Goal: Answer question/provide support

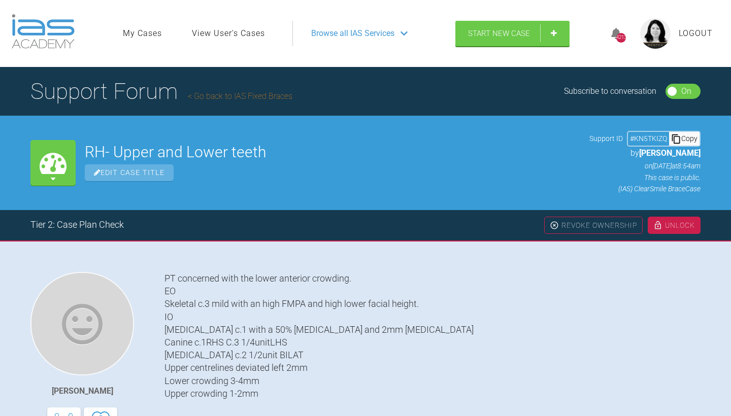
click at [203, 95] on link "Go back to IAS Fixed Braces" at bounding box center [240, 96] width 105 height 10
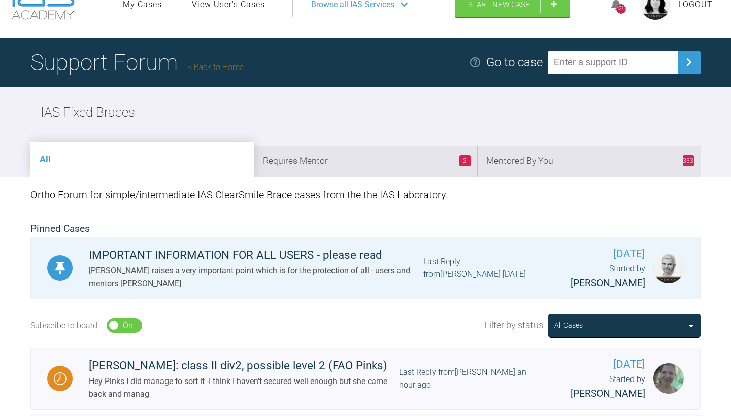
scroll to position [182, 0]
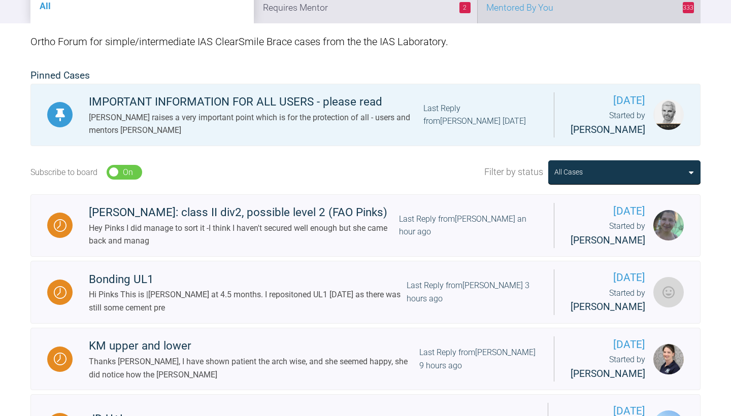
click at [605, 18] on li "333 Mentored By You" at bounding box center [588, 7] width 223 height 31
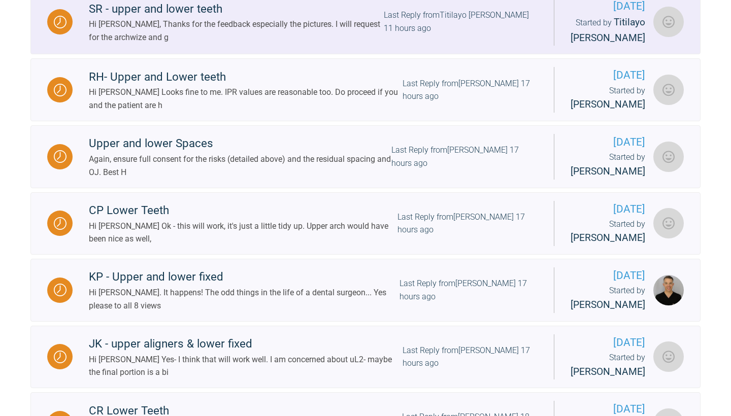
scroll to position [473, 0]
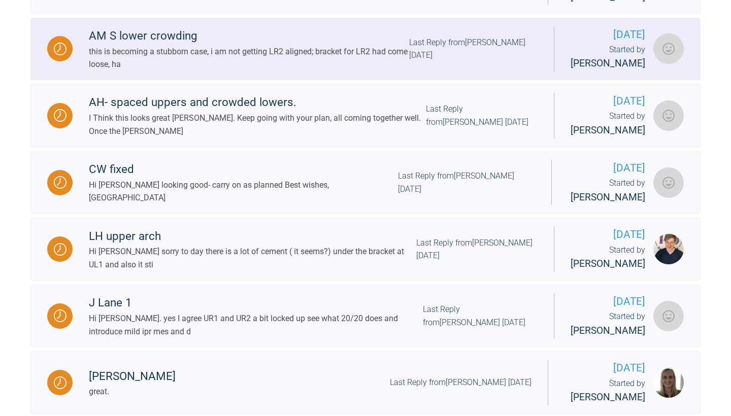
click at [486, 62] on div "Last Reply from [PERSON_NAME] [DATE]" at bounding box center [473, 49] width 128 height 26
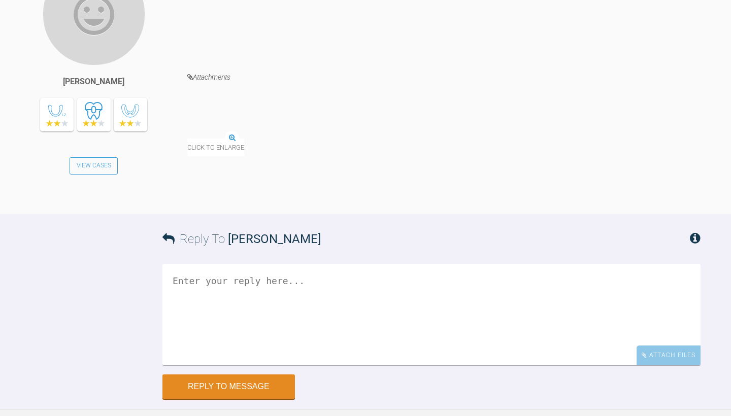
scroll to position [5172, 0]
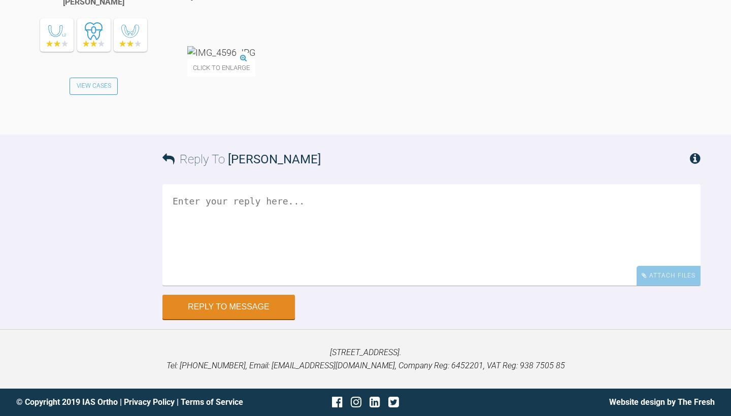
click at [243, 59] on img at bounding box center [221, 52] width 68 height 13
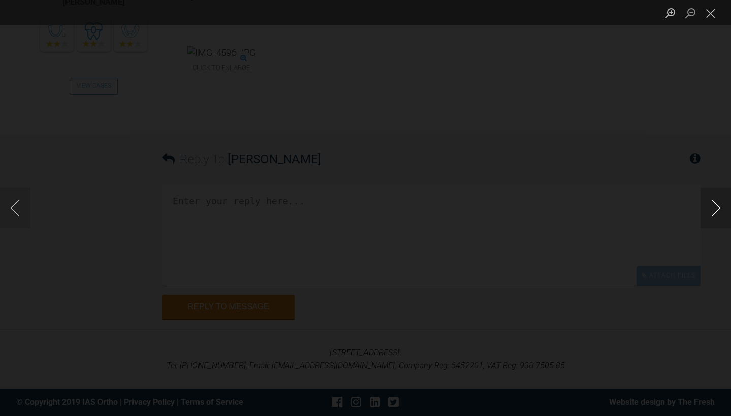
click at [718, 206] on button "Next image" at bounding box center [715, 208] width 30 height 41
click at [717, 206] on button "Next image" at bounding box center [715, 208] width 30 height 41
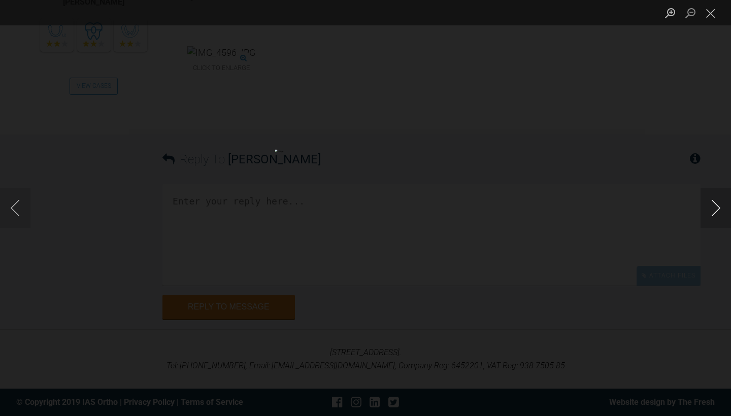
click at [717, 206] on button "Next image" at bounding box center [715, 208] width 30 height 41
click at [719, 6] on button "Close lightbox" at bounding box center [710, 13] width 20 height 18
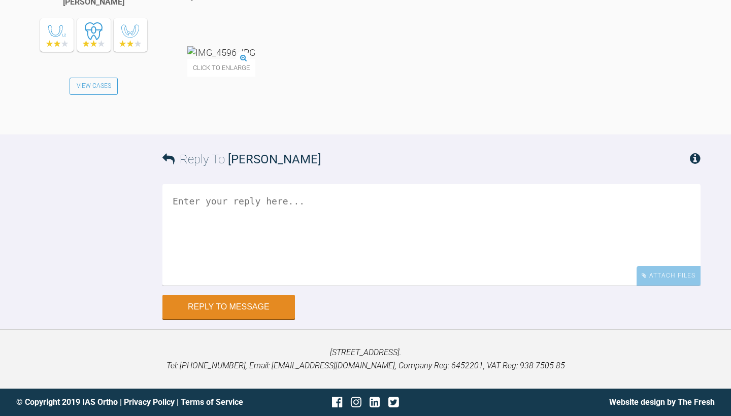
click at [255, 59] on img at bounding box center [221, 52] width 68 height 13
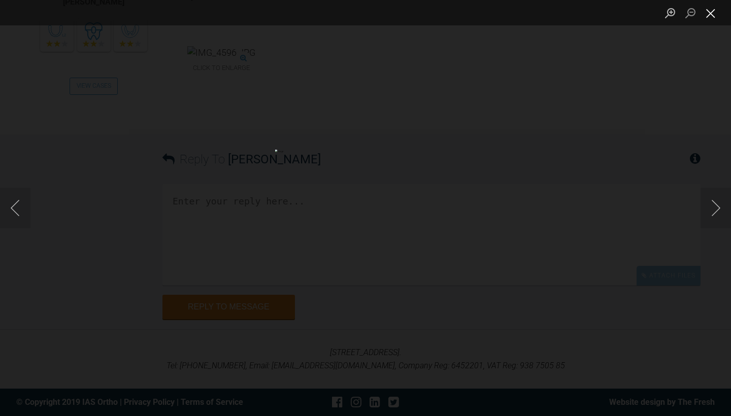
click at [709, 15] on button "Close lightbox" at bounding box center [710, 13] width 20 height 18
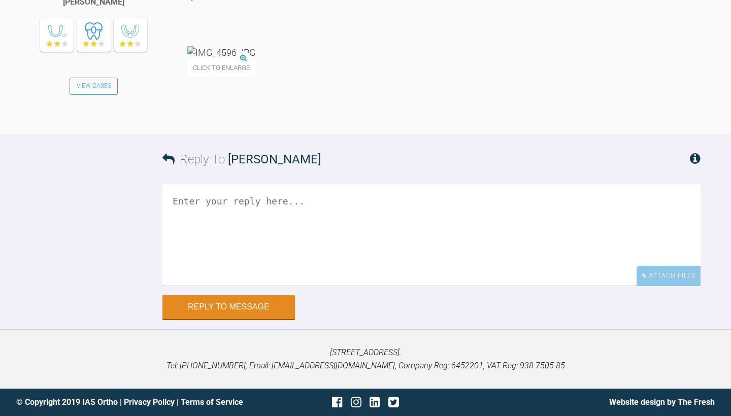
scroll to position [5207, 0]
click at [363, 184] on div "Reply To [PERSON_NAME]" at bounding box center [431, 159] width 538 height 50
click at [318, 286] on textarea at bounding box center [431, 235] width 538 height 102
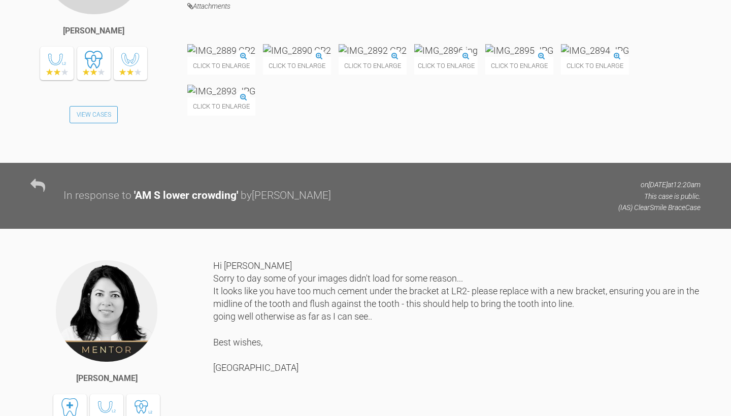
scroll to position [4382, 0]
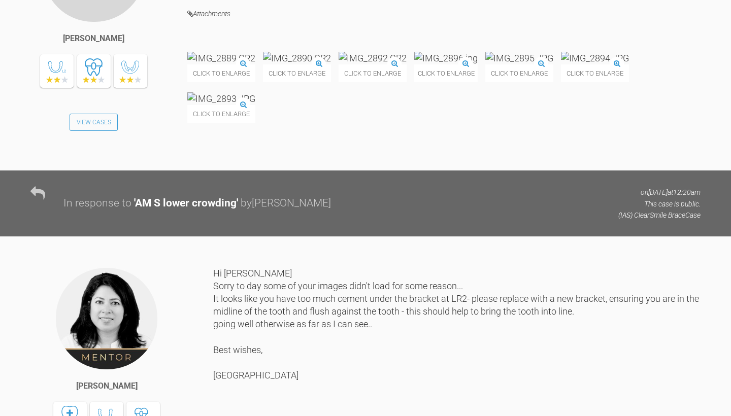
click at [553, 64] on img at bounding box center [519, 58] width 68 height 13
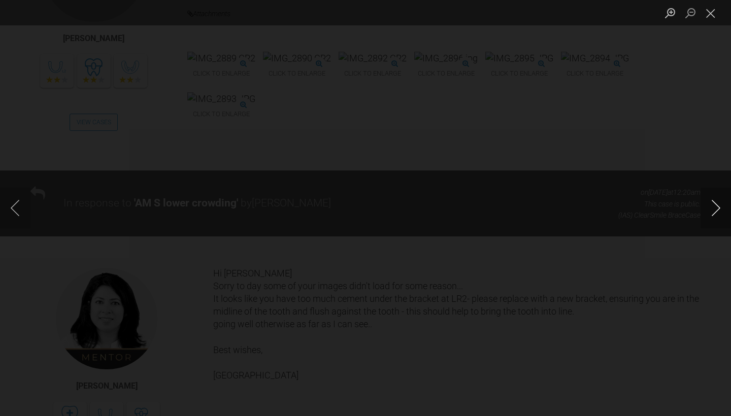
click at [717, 206] on button "Next image" at bounding box center [715, 208] width 30 height 41
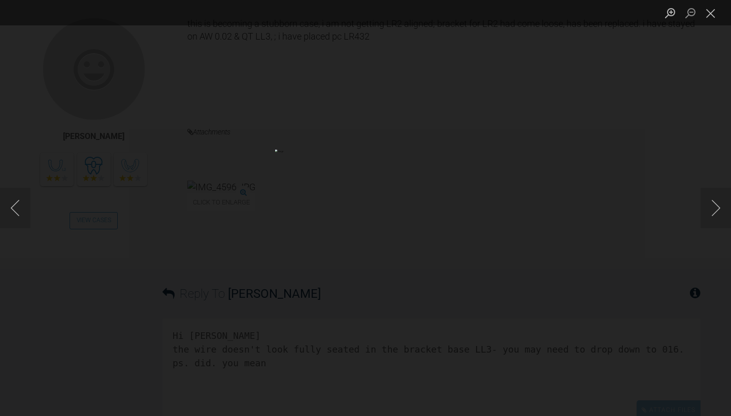
scroll to position [5018, 0]
click at [712, 15] on button "Close lightbox" at bounding box center [710, 13] width 20 height 18
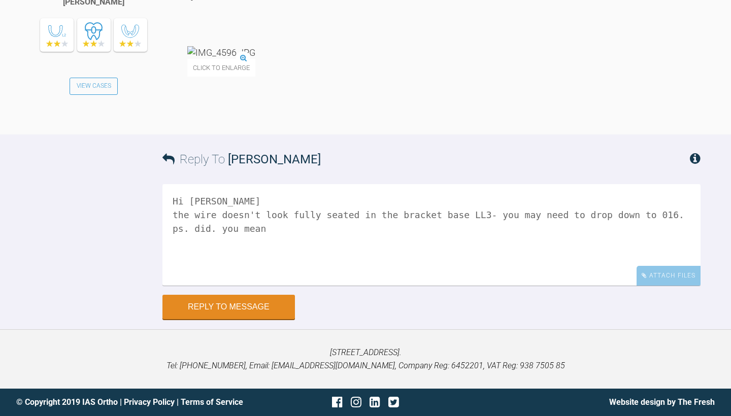
scroll to position [5366, 0]
click at [448, 242] on textarea "Hi [PERSON_NAME] the wire doesn't look fully seated in the bracket base LL3- yo…" at bounding box center [431, 235] width 538 height 102
click at [203, 233] on textarea "Hi [PERSON_NAME] the wire doesn't look fully seated in the bracket base LL3- yo…" at bounding box center [431, 235] width 538 height 102
click at [277, 228] on textarea "Hi [PERSON_NAME] the wire doesn't look fully seated in the bracket base LL3- yo…" at bounding box center [431, 235] width 538 height 102
click at [417, 233] on textarea "Hi [PERSON_NAME] the wire doesn't look fully seated in the bracket base LL3- yo…" at bounding box center [431, 235] width 538 height 102
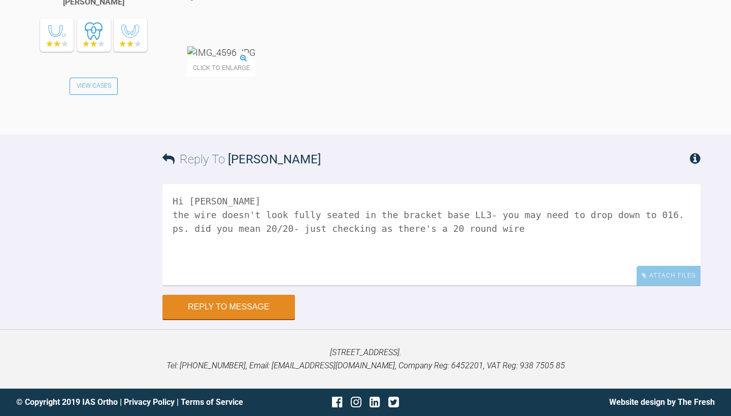
click at [379, 232] on textarea "Hi [PERSON_NAME] the wire doesn't look fully seated in the bracket base LL3- yo…" at bounding box center [431, 235] width 538 height 102
click at [243, 231] on textarea "Hi [PERSON_NAME] the wire doesn't look fully seated in the bracket base LL3- yo…" at bounding box center [431, 235] width 538 height 102
click at [266, 230] on textarea "Hi [PERSON_NAME] the wire doesn't look fully seated in the bracket base LL3- yo…" at bounding box center [431, 235] width 538 height 102
click at [294, 268] on textarea "Hi [PERSON_NAME] the wire doesn't look fully seated in the bracket base LL3- yo…" at bounding box center [431, 235] width 538 height 102
click at [284, 227] on textarea "Hi [PERSON_NAME] the wire doesn't look fully seated in the bracket base LL3- yo…" at bounding box center [431, 235] width 538 height 102
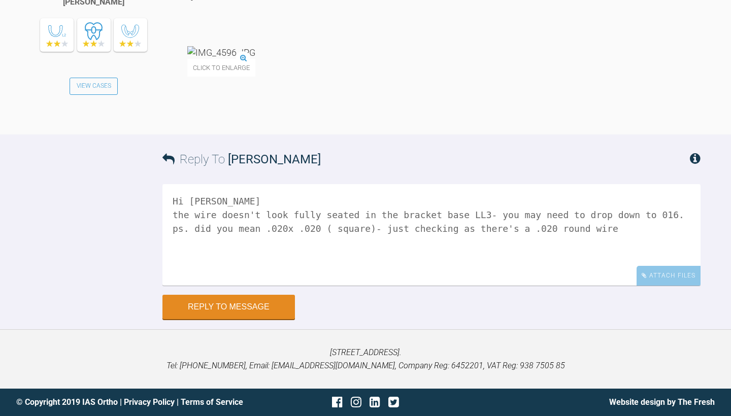
click at [285, 251] on textarea "Hi [PERSON_NAME] the wire doesn't look fully seated in the bracket base LL3- yo…" at bounding box center [431, 235] width 538 height 102
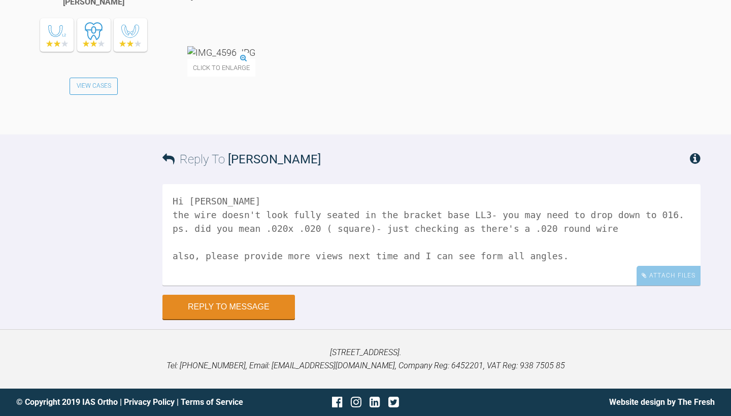
scroll to position [5290, 0]
click at [177, 286] on textarea "Hi [PERSON_NAME] the wire doesn't look fully seated in the bracket base LL3- yo…" at bounding box center [431, 235] width 538 height 102
click at [557, 286] on textarea "Hi [PERSON_NAME] The wire doesn't look fully seated in the bracket base LL3- yo…" at bounding box center [431, 235] width 538 height 102
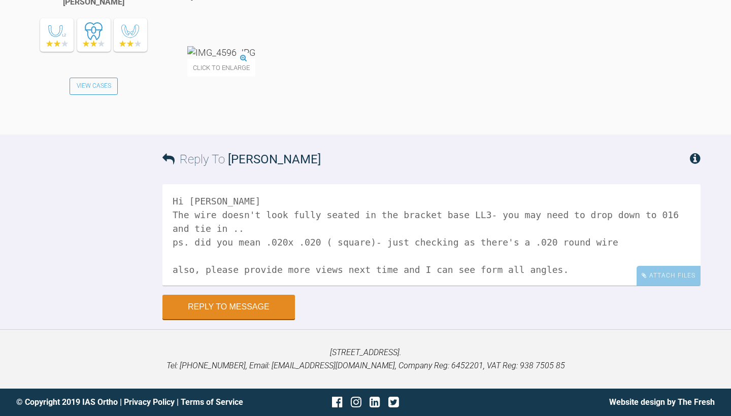
click at [522, 286] on textarea "Hi [PERSON_NAME] The wire doesn't look fully seated in the bracket base LL3- yo…" at bounding box center [431, 235] width 538 height 102
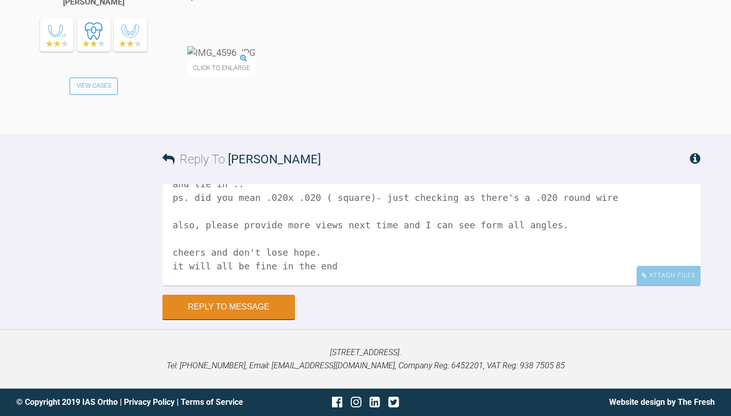
scroll to position [58, 0]
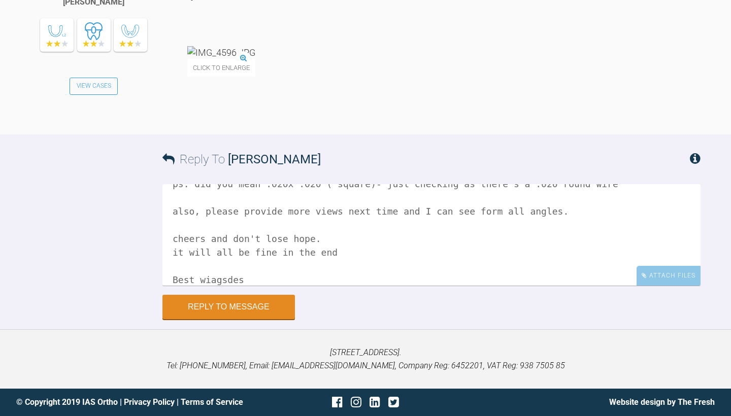
drag, startPoint x: 203, startPoint y: 345, endPoint x: 259, endPoint y: 347, distance: 55.9
click at [259, 286] on textarea "Hi [PERSON_NAME] The wire doesn't look fully seated in the bracket base LL3- yo…" at bounding box center [431, 235] width 538 height 102
click at [176, 286] on textarea "Hi [PERSON_NAME] The wire doesn't look fully seated in the bracket base LL3- yo…" at bounding box center [431, 235] width 538 height 102
click at [285, 286] on textarea "Hi [PERSON_NAME] The wire doesn't look fully seated in the bracket base LL3- yo…" at bounding box center [431, 235] width 538 height 102
click at [179, 286] on textarea "Hi [PERSON_NAME] The wire doesn't look fully seated in the bracket base LL3- yo…" at bounding box center [431, 235] width 538 height 102
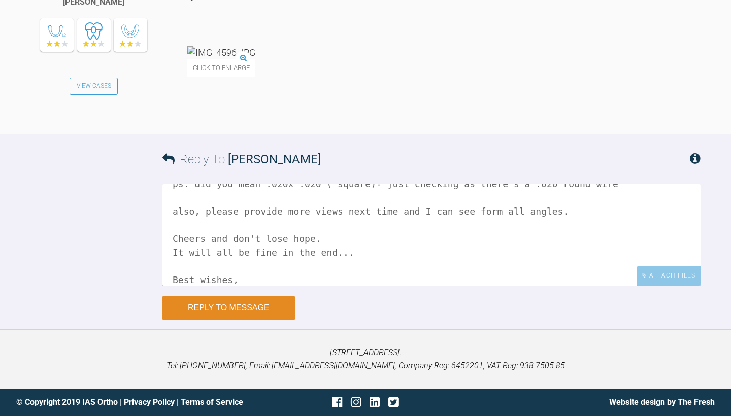
type textarea "Hi [PERSON_NAME] The wire doesn't look fully seated in the bracket base LL3- yo…"
click at [211, 320] on button "Reply to Message" at bounding box center [228, 308] width 132 height 24
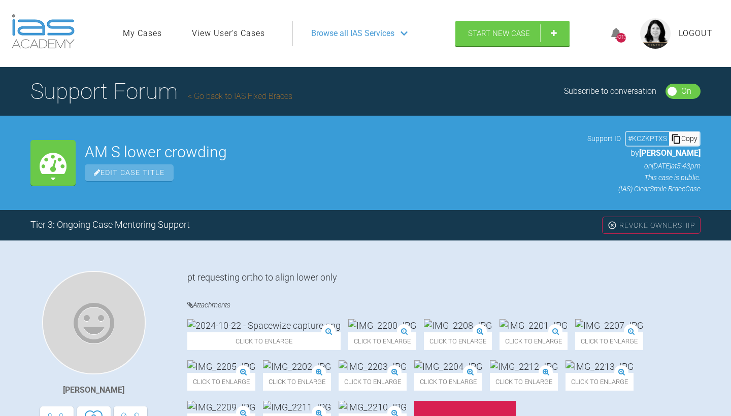
scroll to position [0, 0]
click at [260, 99] on link "Go back to IAS Fixed Braces" at bounding box center [240, 96] width 105 height 10
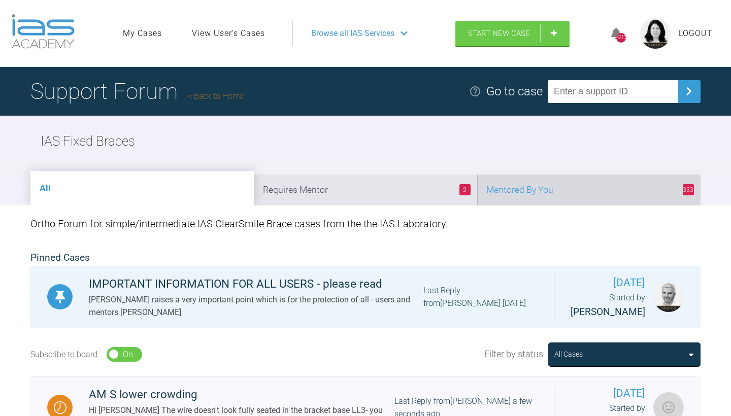
click at [542, 199] on li "333 Mentored By You" at bounding box center [588, 190] width 223 height 31
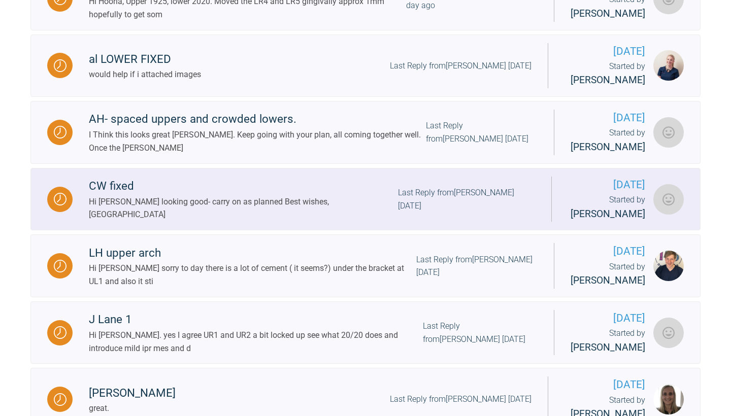
scroll to position [1012, 0]
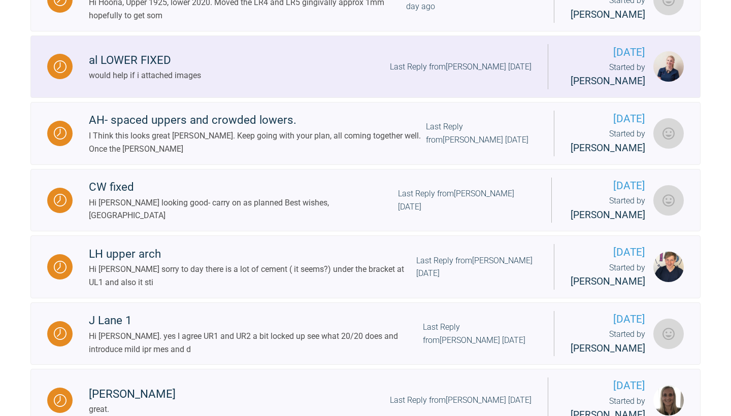
click at [478, 82] on div "al LOWER FIXED would help if i attached images Last Reply from [PERSON_NAME] [D…" at bounding box center [310, 66] width 475 height 31
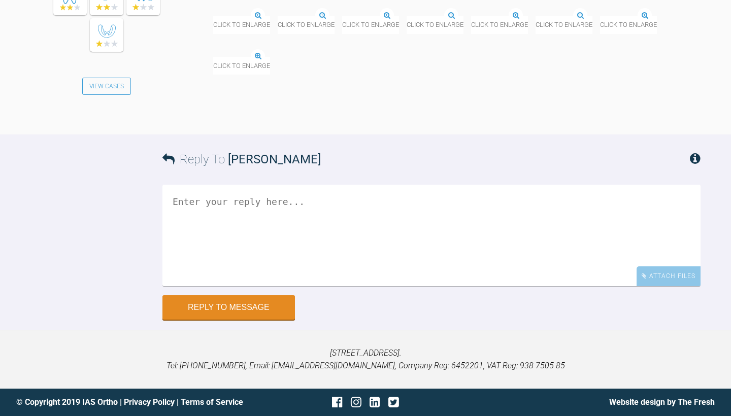
scroll to position [3630, 0]
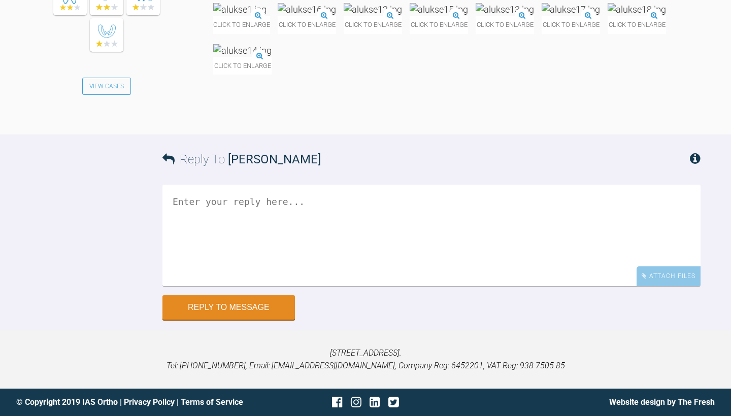
click at [266, 16] on img at bounding box center [239, 9] width 53 height 13
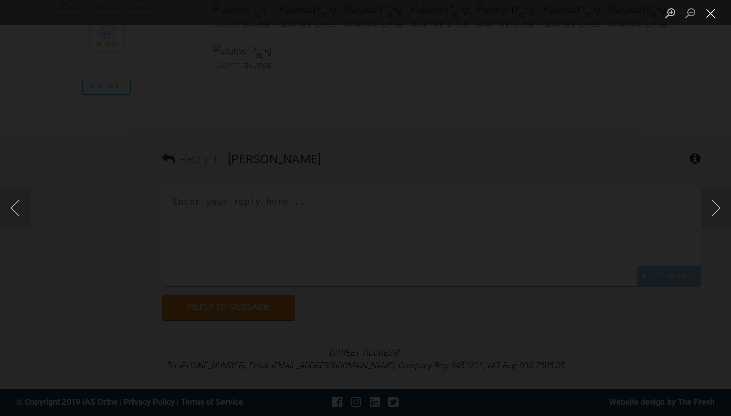
click at [717, 15] on button "Close lightbox" at bounding box center [710, 13] width 20 height 18
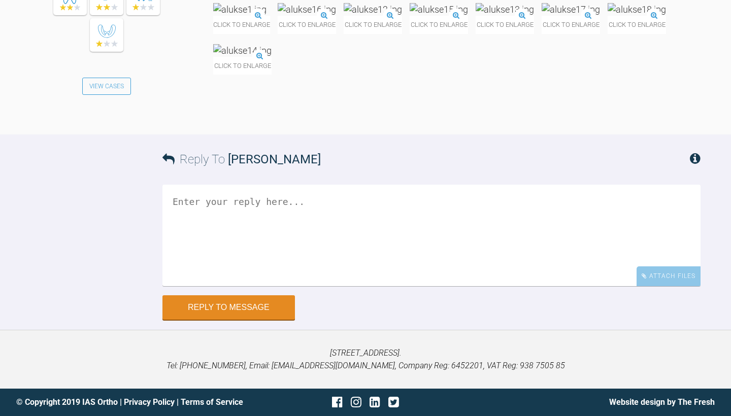
click at [266, 16] on img at bounding box center [239, 9] width 53 height 13
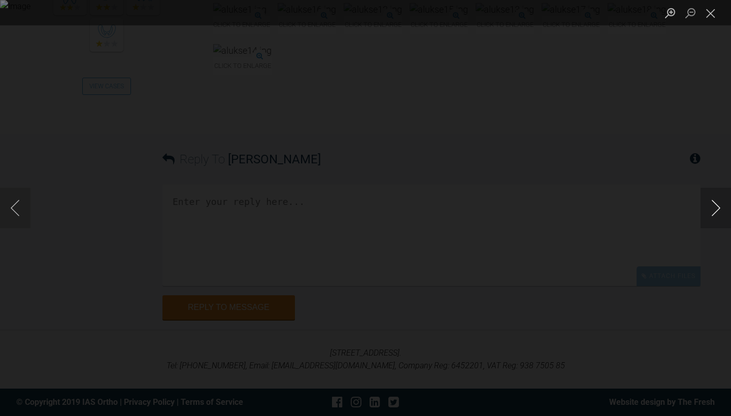
click at [716, 208] on button "Next image" at bounding box center [715, 208] width 30 height 41
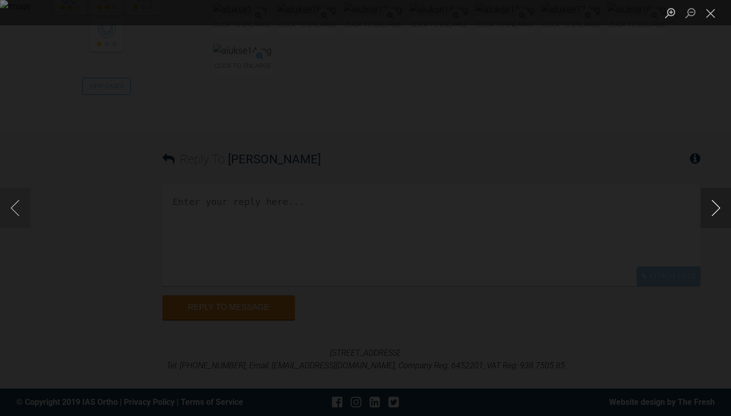
click at [716, 208] on button "Next image" at bounding box center [715, 208] width 30 height 41
click at [710, 15] on button "Close lightbox" at bounding box center [710, 13] width 20 height 18
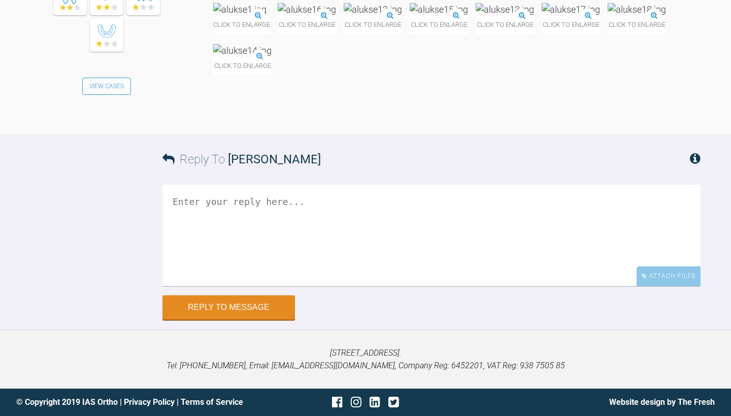
scroll to position [3722, 0]
click at [442, 286] on textarea at bounding box center [431, 236] width 538 height 102
drag, startPoint x: 226, startPoint y: 244, endPoint x: 196, endPoint y: 244, distance: 29.4
click at [196, 244] on textarea "yes looks fine. [GEOGRAPHIC_DATA]. finish. Best wsghes Hooria" at bounding box center [431, 236] width 538 height 102
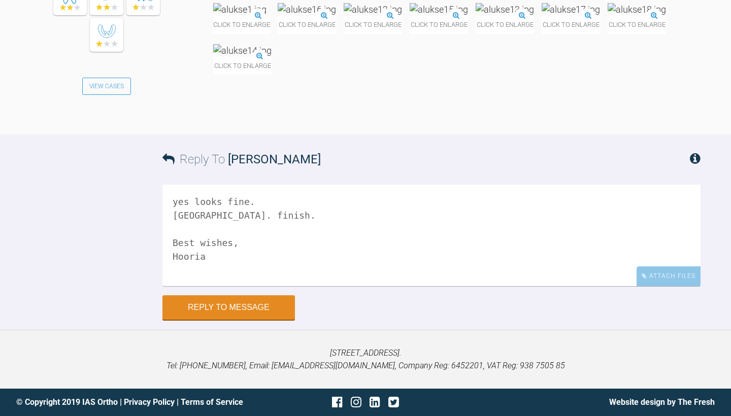
click at [189, 217] on textarea "yes looks fine. [GEOGRAPHIC_DATA]. finish. Best wishes, Hooria" at bounding box center [431, 236] width 538 height 102
click at [191, 216] on textarea "yes looks fine. [GEOGRAPHIC_DATA]. finish. Best wishes, Hooria" at bounding box center [431, 236] width 538 height 102
click at [216, 219] on textarea "yes looks fine. nice finish. Best wishes, Hooria" at bounding box center [431, 236] width 538 height 102
click at [424, 220] on textarea "yes looks fine. nice finish. It's often now that patients look at the uppers ag…" at bounding box center [431, 236] width 538 height 102
drag, startPoint x: 436, startPoint y: 215, endPoint x: 428, endPoint y: 216, distance: 8.6
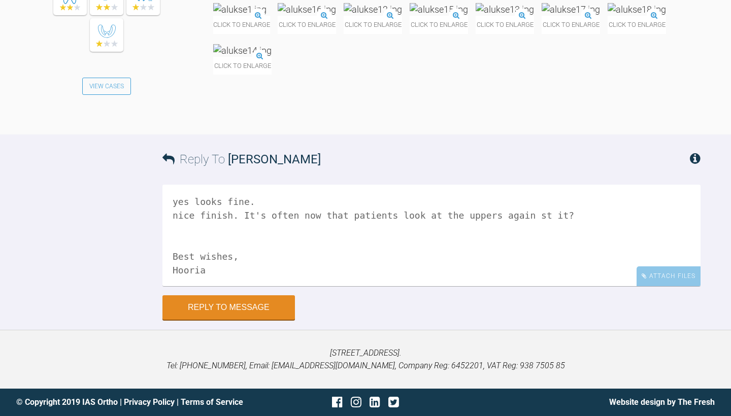
click at [428, 216] on textarea "yes looks fine. nice finish. It's often now that patients look at the uppers ag…" at bounding box center [431, 236] width 538 height 102
click at [371, 238] on textarea "yes looks fine. nice finish. It's often now that patients look at the uppers ag…" at bounding box center [431, 236] width 538 height 102
click at [176, 217] on textarea "yes looks fine. nice finish. It's often now that patients look at the uppers ag…" at bounding box center [431, 236] width 538 height 102
click at [180, 227] on textarea "yes looks fine. Nice finish. It's often now that patients look at the uppers ag…" at bounding box center [431, 236] width 538 height 102
type textarea "yes looks fine. Nice finish. It's often now that patients look at the uppers ag…"
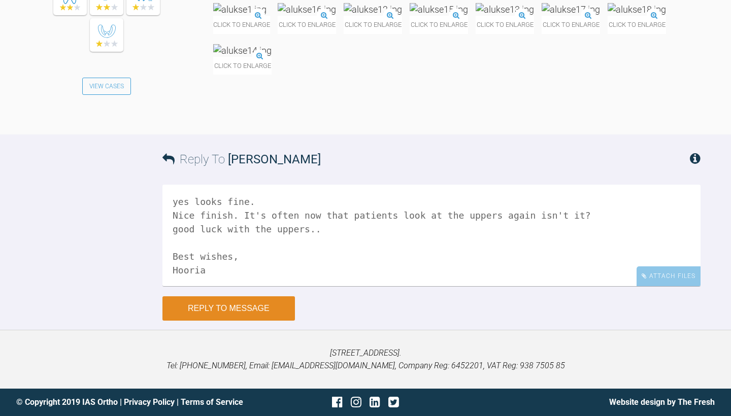
click at [194, 307] on button "Reply to Message" at bounding box center [228, 308] width 132 height 24
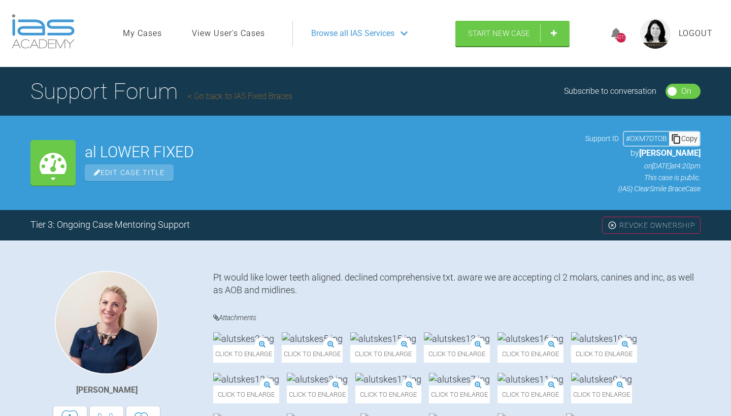
scroll to position [0, 0]
click at [284, 99] on link "Go back to IAS Fixed Braces" at bounding box center [240, 96] width 105 height 10
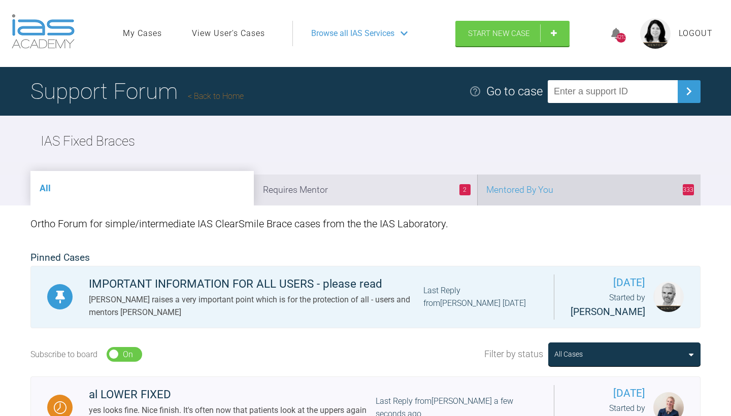
click at [580, 189] on li "333 Mentored By You" at bounding box center [588, 190] width 223 height 31
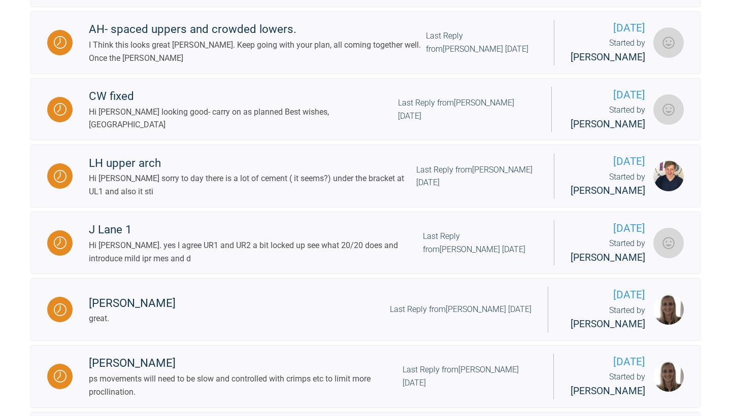
scroll to position [1103, 0]
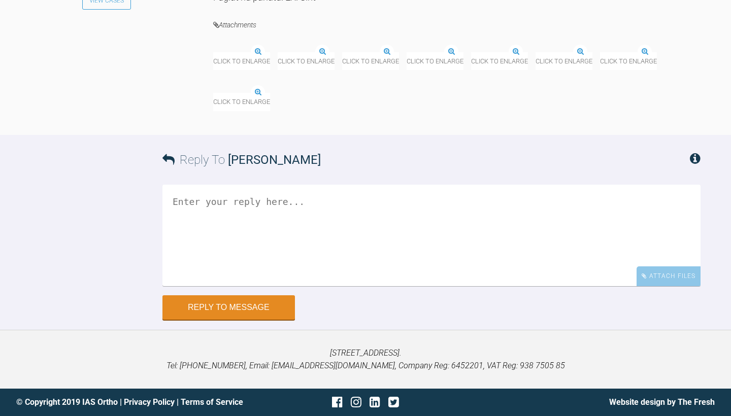
scroll to position [13919, 0]
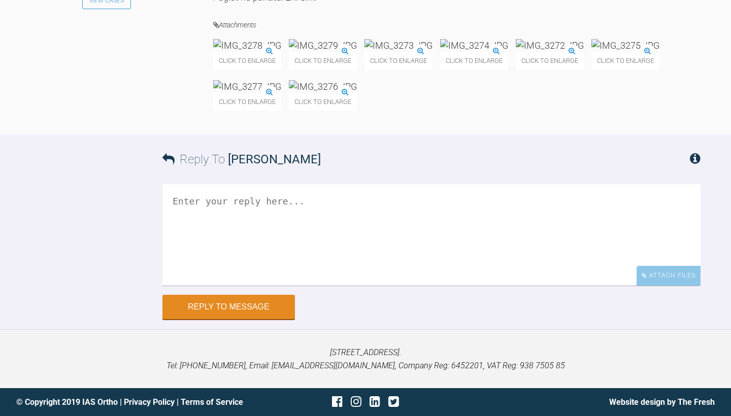
click at [508, 52] on img at bounding box center [474, 45] width 68 height 13
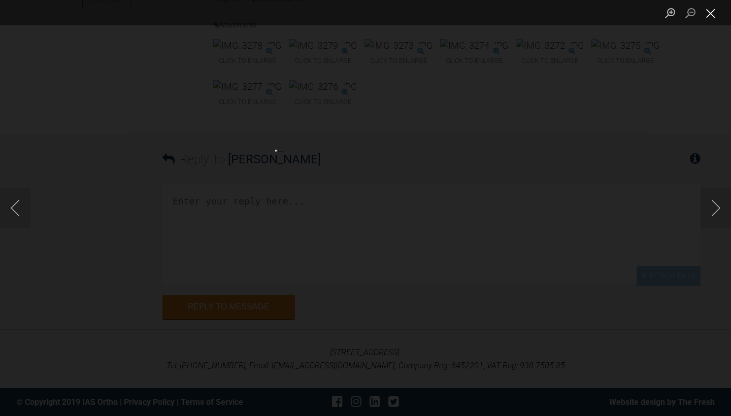
click at [714, 13] on button "Close lightbox" at bounding box center [710, 13] width 20 height 18
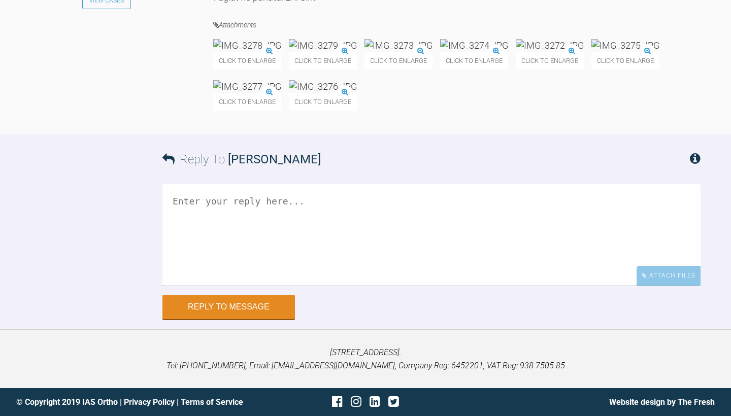
click at [432, 52] on img at bounding box center [398, 45] width 68 height 13
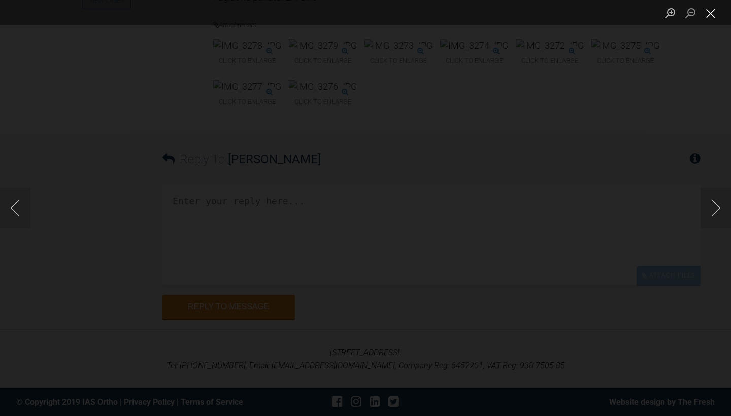
click at [709, 17] on button "Close lightbox" at bounding box center [710, 13] width 20 height 18
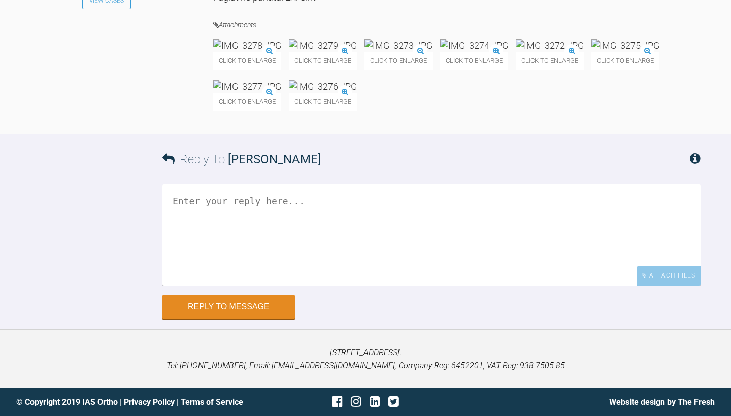
click at [432, 52] on img at bounding box center [398, 45] width 68 height 13
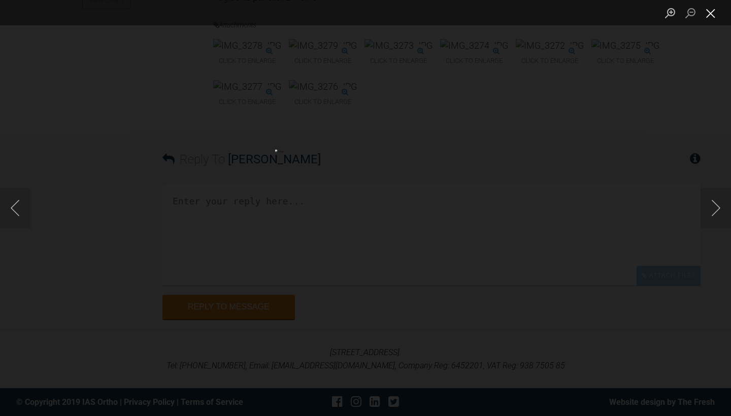
click at [710, 12] on button "Close lightbox" at bounding box center [710, 13] width 20 height 18
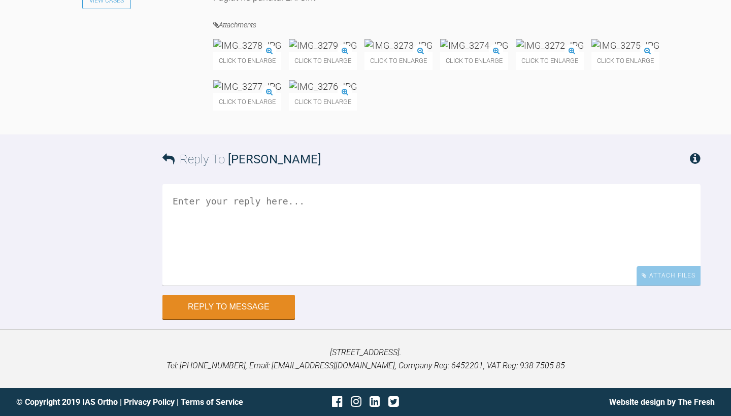
scroll to position [13969, 0]
click at [351, 52] on img at bounding box center [323, 45] width 68 height 13
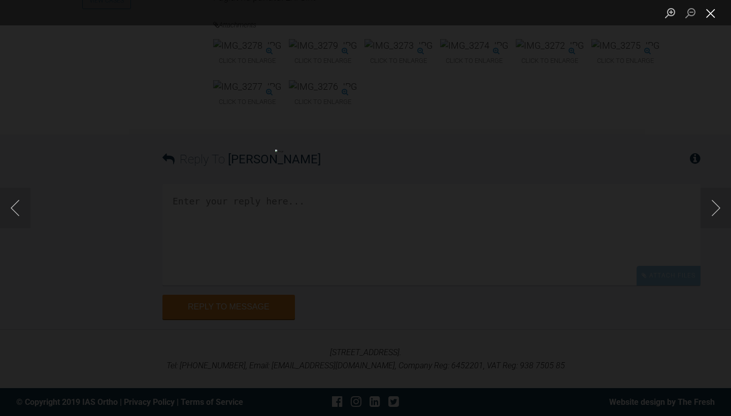
click at [711, 11] on button "Close lightbox" at bounding box center [710, 13] width 20 height 18
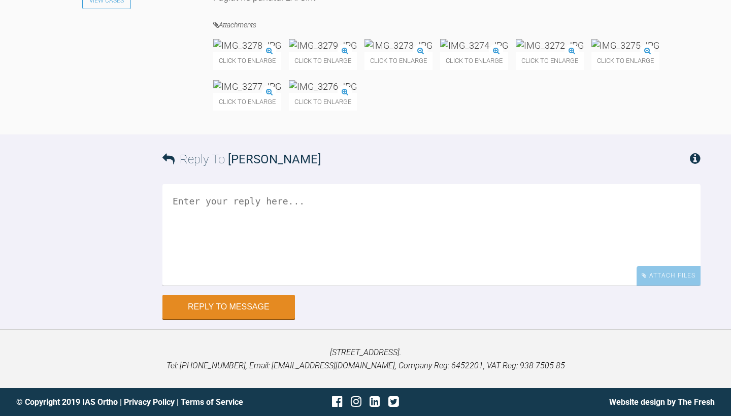
click at [265, 52] on img at bounding box center [247, 45] width 68 height 13
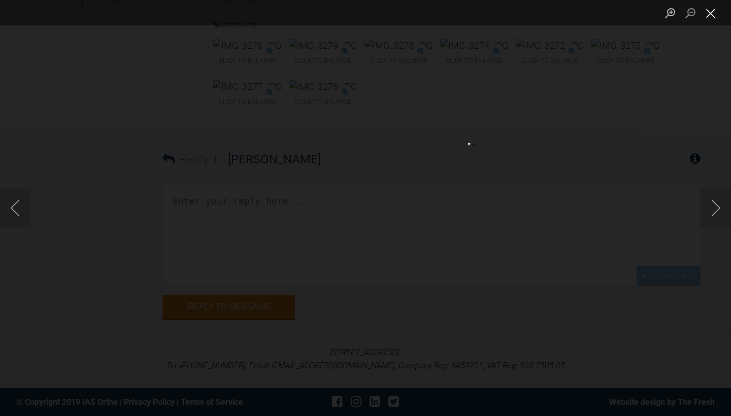
click at [713, 11] on button "Close lightbox" at bounding box center [710, 13] width 20 height 18
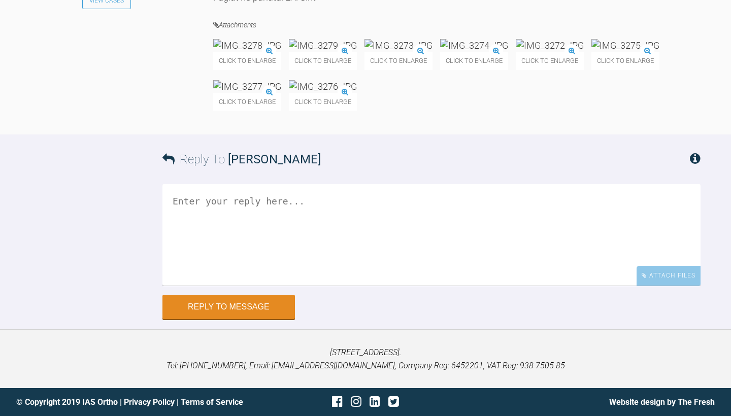
scroll to position [13984, 0]
click at [432, 52] on img at bounding box center [398, 45] width 68 height 13
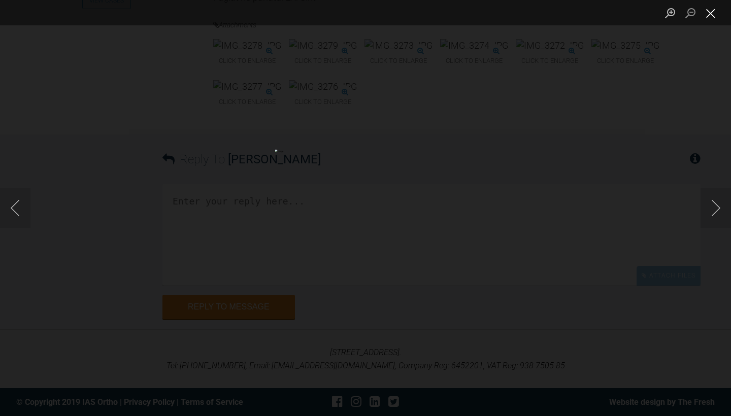
click at [713, 17] on button "Close lightbox" at bounding box center [710, 13] width 20 height 18
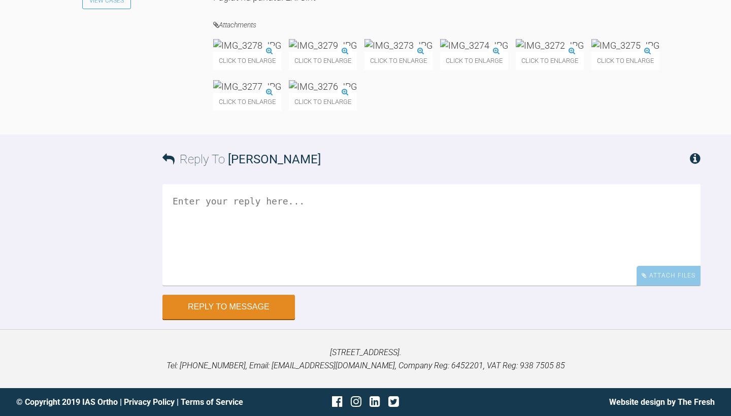
click at [516, 52] on img at bounding box center [550, 45] width 68 height 13
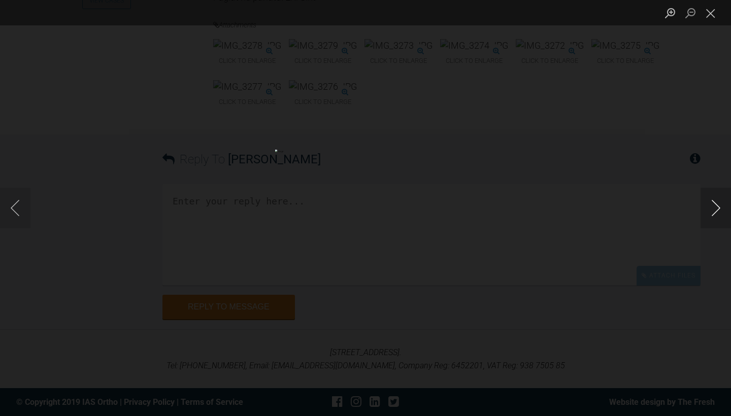
click at [719, 205] on button "Next image" at bounding box center [715, 208] width 30 height 41
click at [17, 207] on button "Previous image" at bounding box center [15, 208] width 30 height 41
click at [714, 214] on button "Next image" at bounding box center [715, 208] width 30 height 41
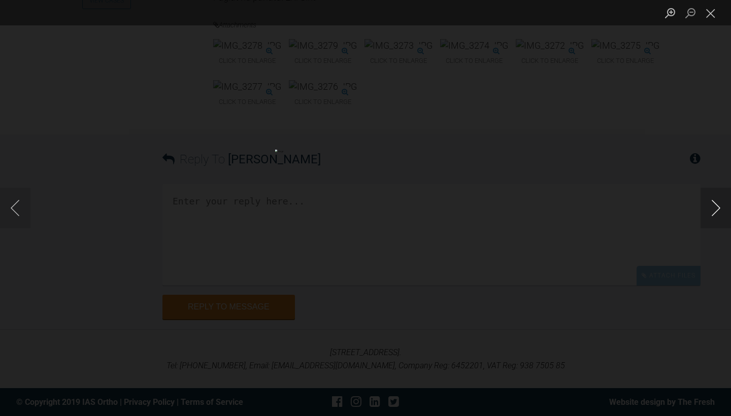
click at [714, 214] on button "Next image" at bounding box center [715, 208] width 30 height 41
click at [713, 14] on button "Close lightbox" at bounding box center [710, 13] width 20 height 18
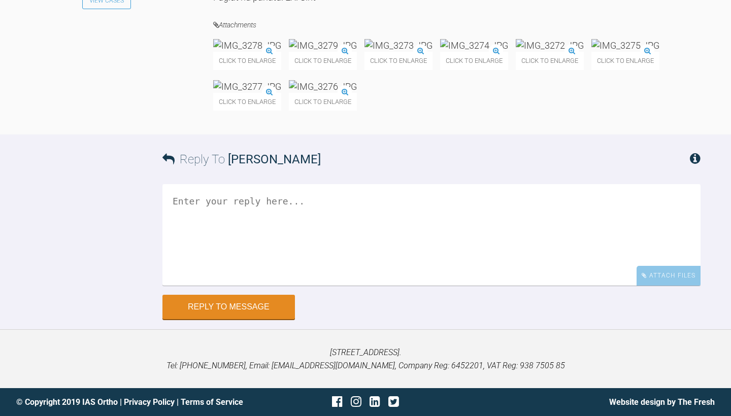
scroll to position [14221, 0]
click at [392, 270] on textarea at bounding box center [431, 235] width 538 height 102
click at [226, 248] on textarea "Hi [PERSON_NAME]. I think theses are good modifications." at bounding box center [431, 235] width 538 height 102
click at [314, 265] on textarea "Hi [PERSON_NAME]. I think these are good modifications." at bounding box center [431, 235] width 538 height 102
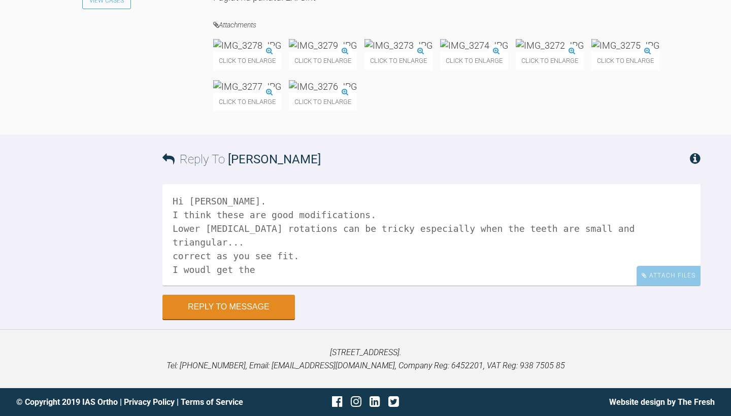
click at [201, 286] on textarea "Hi [PERSON_NAME]. I think these are good modifications. Lower [MEDICAL_DATA] ro…" at bounding box center [431, 235] width 538 height 102
drag, startPoint x: 203, startPoint y: 285, endPoint x: 195, endPoint y: 286, distance: 7.7
click at [195, 286] on textarea "Hi [PERSON_NAME]. I think these are good modifications. Lower [MEDICAL_DATA] ro…" at bounding box center [431, 235] width 538 height 102
click at [235, 286] on textarea "Hi [PERSON_NAME]. I think these are good modifications. Lower [MEDICAL_DATA] ro…" at bounding box center [431, 235] width 538 height 102
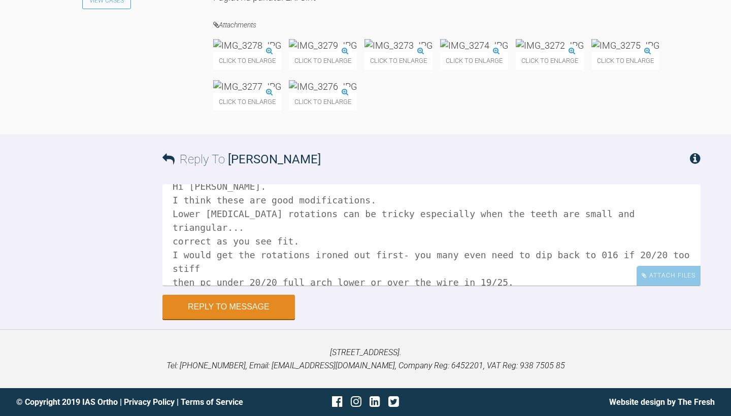
scroll to position [17, 0]
click at [177, 286] on textarea "Hi [PERSON_NAME]. I think these are good modifications. Lower [MEDICAL_DATA] ro…" at bounding box center [431, 235] width 538 height 102
click at [418, 286] on textarea "Hi [PERSON_NAME]. I think these are good modifications. Lower [MEDICAL_DATA] ro…" at bounding box center [431, 235] width 538 height 102
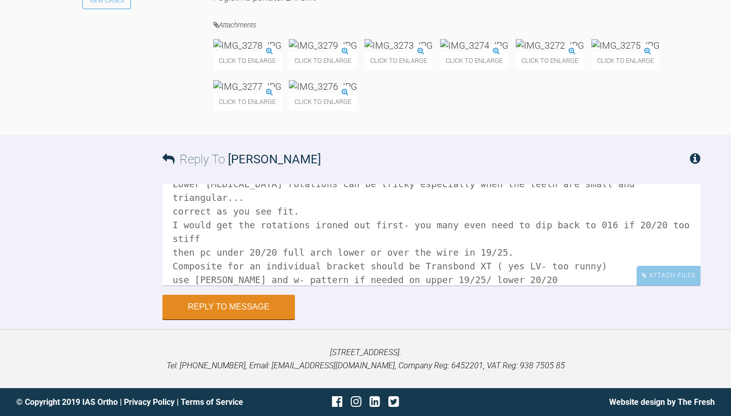
scroll to position [58, 0]
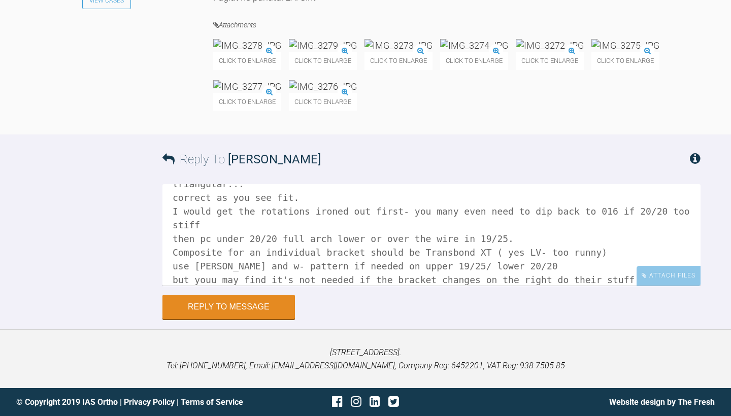
click at [206, 286] on textarea "Hi [PERSON_NAME]. I think these are good modifications. Lower [MEDICAL_DATA] ro…" at bounding box center [431, 235] width 538 height 102
click at [179, 272] on textarea "Hi [PERSON_NAME]. I think these are good modifications. Lower [MEDICAL_DATA] ro…" at bounding box center [431, 235] width 538 height 102
click at [222, 286] on textarea "Hi [PERSON_NAME]. I think these are good modifications. Lower [MEDICAL_DATA] ro…" at bounding box center [431, 235] width 538 height 102
click at [177, 285] on textarea "Hi [PERSON_NAME]. I think these are good modifications. Lower [MEDICAL_DATA] ro…" at bounding box center [431, 235] width 538 height 102
click at [461, 271] on textarea "Hi [PERSON_NAME]. I think these are good modifications. Lower [MEDICAL_DATA] ro…" at bounding box center [431, 235] width 538 height 102
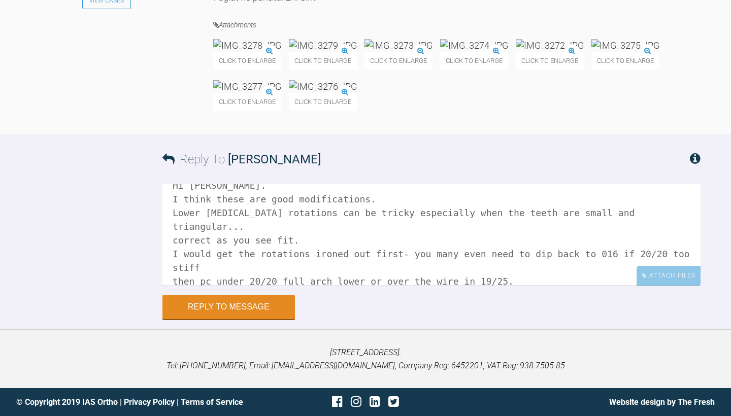
scroll to position [0, 0]
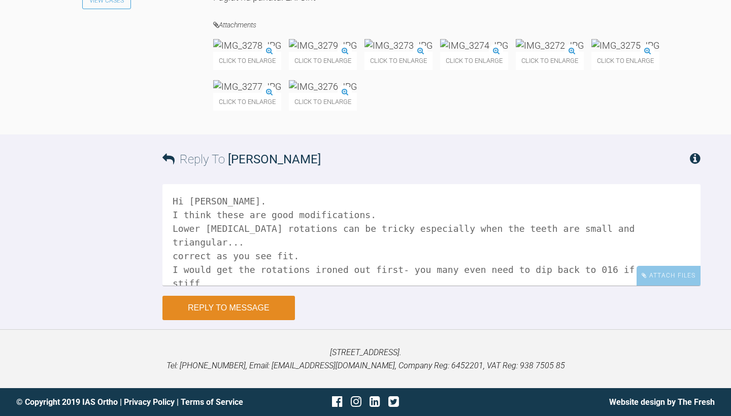
type textarea "Hi [PERSON_NAME]. I think these are good modifications. Lower [MEDICAL_DATA] ro…"
click at [217, 320] on button "Reply to Message" at bounding box center [228, 308] width 132 height 24
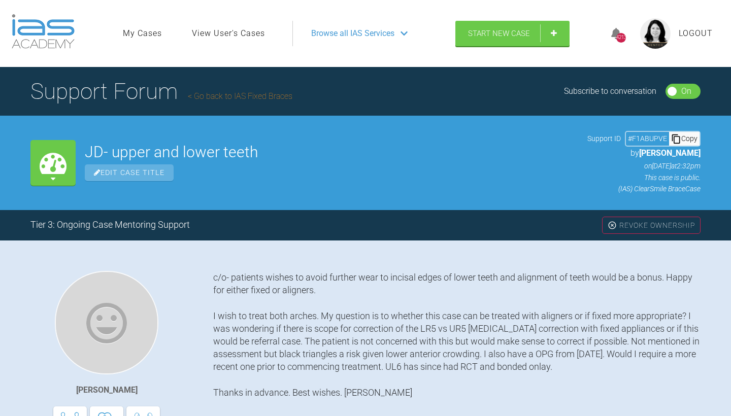
click at [202, 96] on link "Go back to IAS Fixed Braces" at bounding box center [240, 96] width 105 height 10
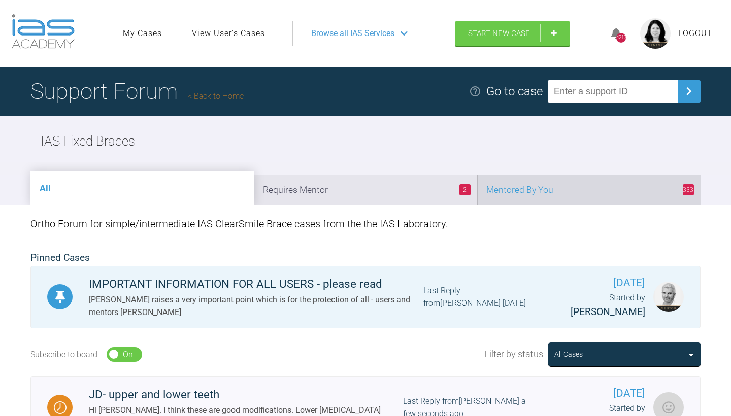
click at [585, 188] on li "333 Mentored By You" at bounding box center [588, 190] width 223 height 31
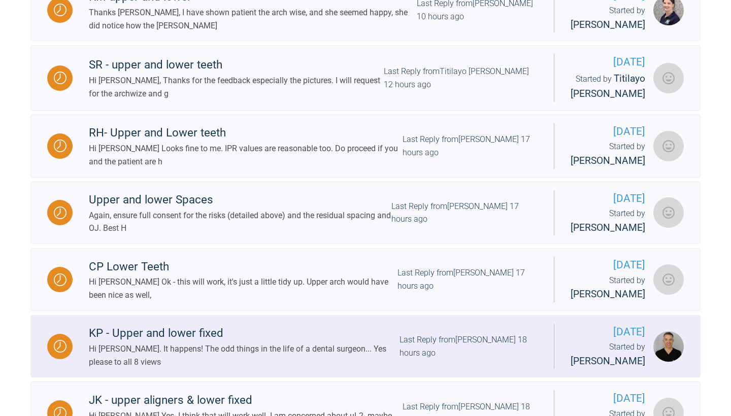
scroll to position [530, 0]
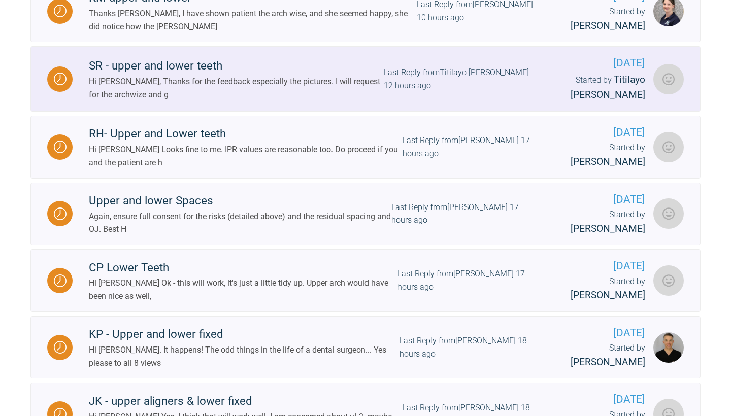
click at [362, 101] on div "Hi [PERSON_NAME], Thanks for the feedback especially the pictures. I will reque…" at bounding box center [236, 88] width 295 height 26
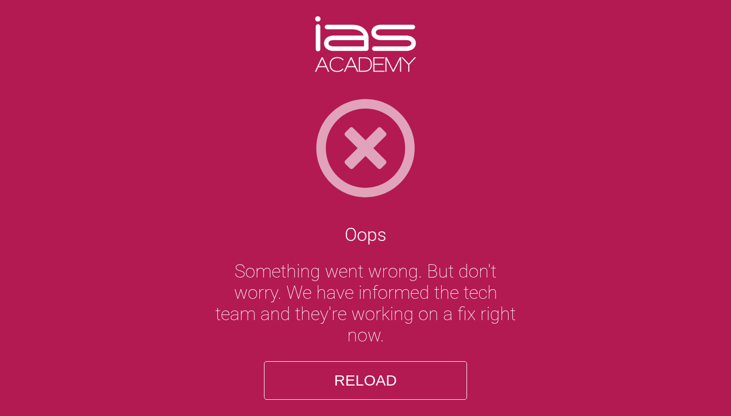
click at [410, 376] on button "Reload" at bounding box center [365, 380] width 203 height 39
